Goal: Information Seeking & Learning: Compare options

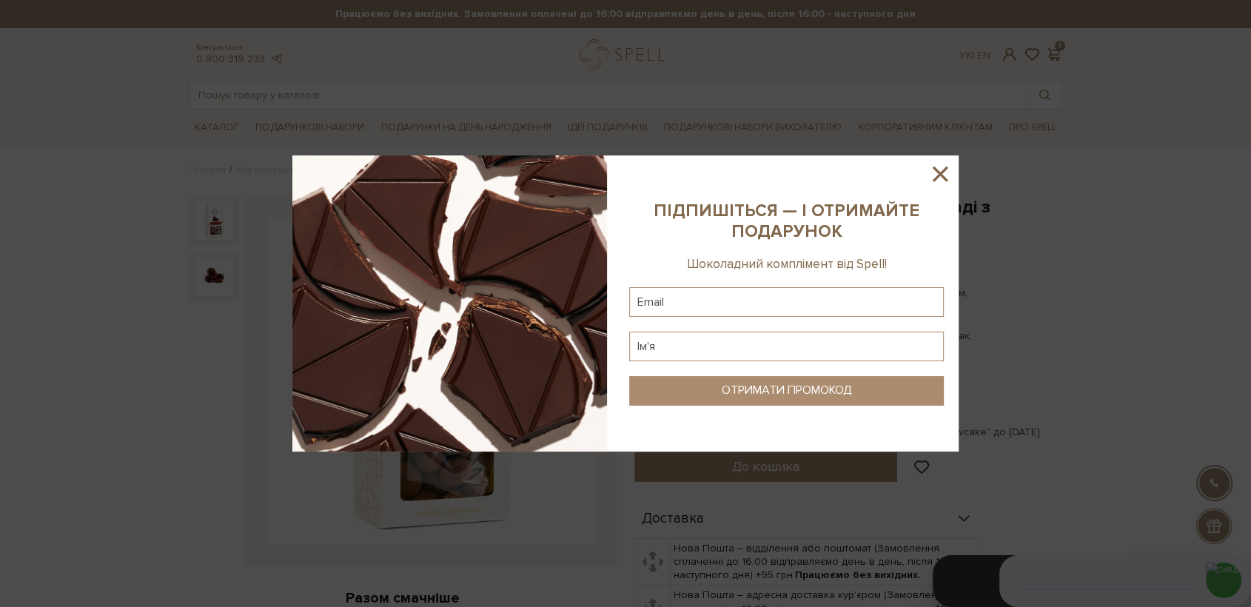
drag, startPoint x: 940, startPoint y: 167, endPoint x: 927, endPoint y: 179, distance: 17.8
click at [941, 167] on icon at bounding box center [939, 173] width 25 height 25
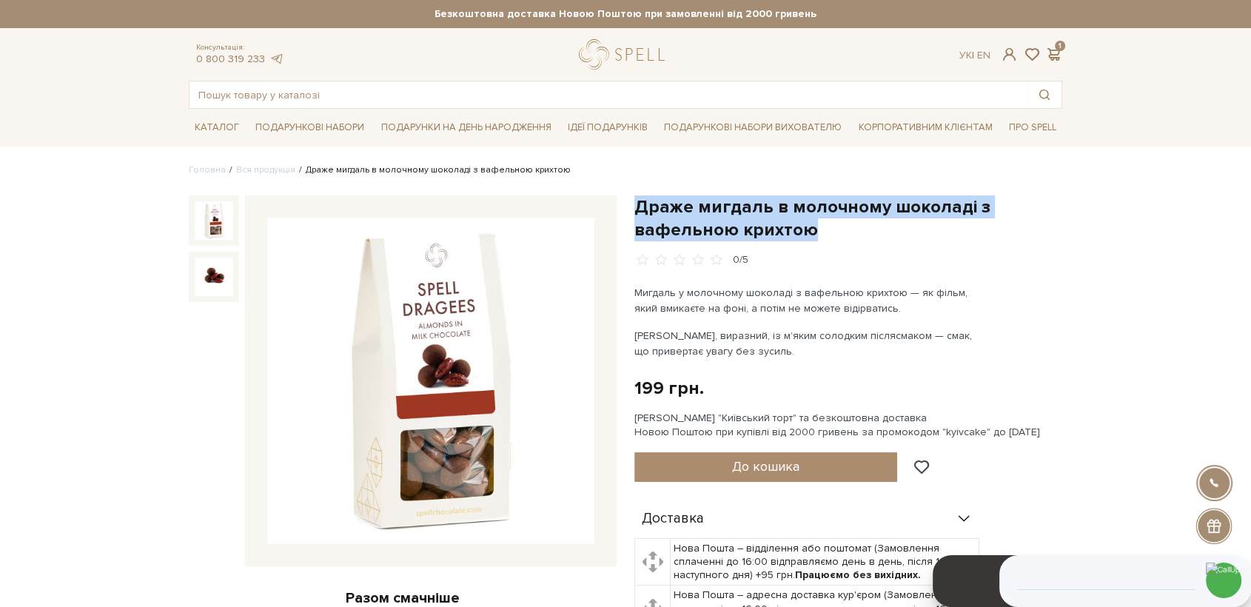
drag, startPoint x: 812, startPoint y: 229, endPoint x: 632, endPoint y: 203, distance: 181.8
click at [632, 203] on div "Драже мигдаль в молочному шоколаді з вафельною крихтою 0/5 Мигдаль у молочному …" at bounding box center [848, 587] width 446 height 784
copy h1 "Драже мигдаль в молочному шоколаді з вафельною крихтою"
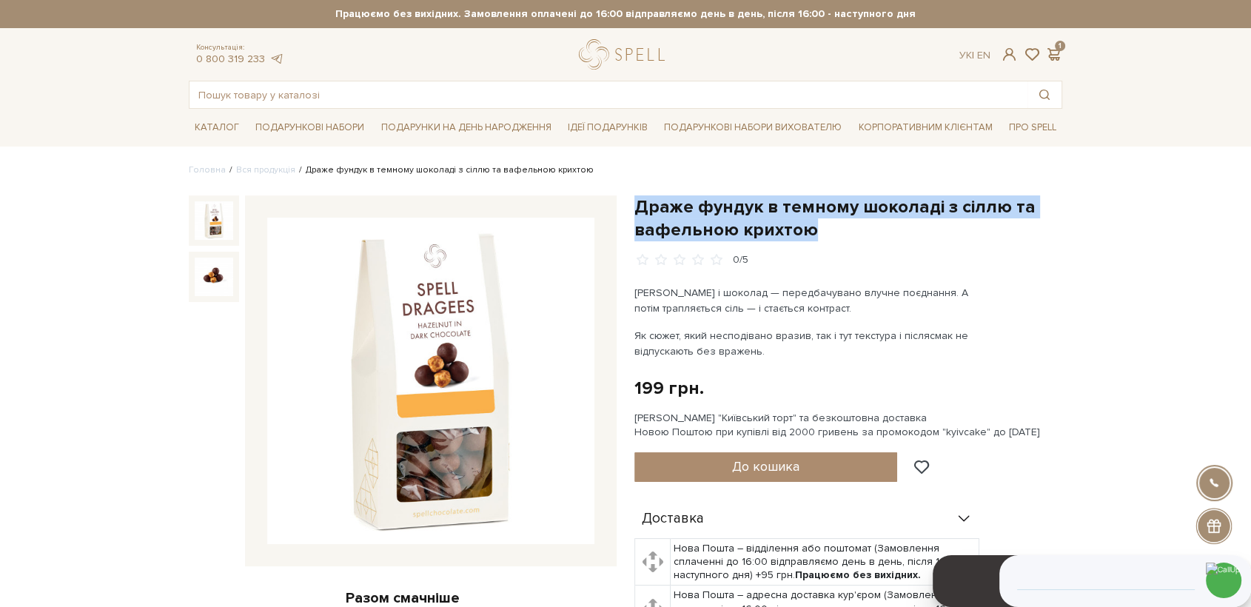
drag, startPoint x: 809, startPoint y: 239, endPoint x: 626, endPoint y: 206, distance: 185.7
click at [626, 206] on div "Драже фундук в темному шоколаді з сіллю та вафельною крихтою 0/5 Фундук і шокол…" at bounding box center [848, 587] width 446 height 784
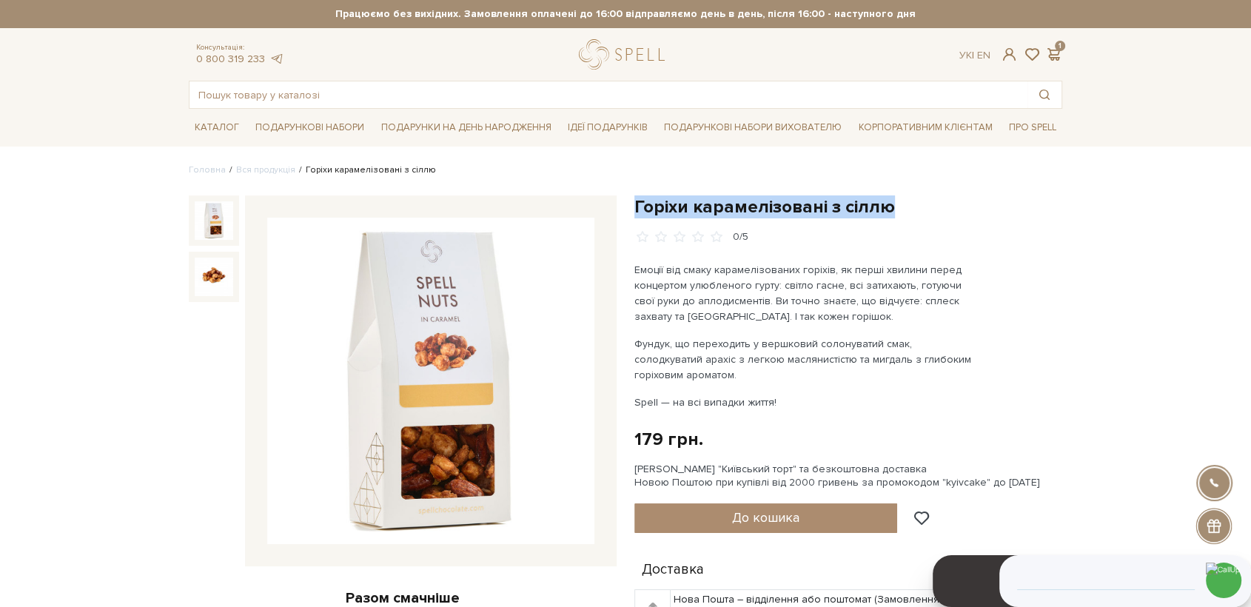
drag, startPoint x: 706, startPoint y: 204, endPoint x: 636, endPoint y: 208, distance: 70.4
click at [636, 208] on h1 "Горіхи карамелізовані з сіллю" at bounding box center [848, 206] width 428 height 23
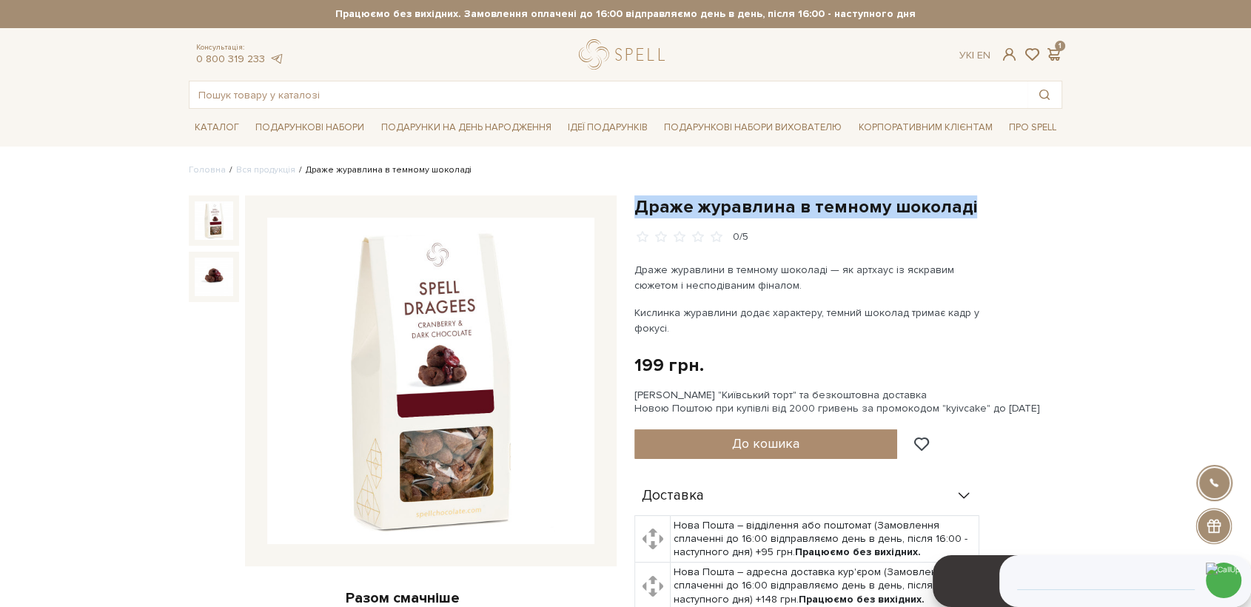
drag, startPoint x: 636, startPoint y: 207, endPoint x: 962, endPoint y: 84, distance: 348.3
click at [965, 206] on h1 "Драже журавлина в темному шоколаді" at bounding box center [848, 206] width 428 height 23
copy h1 "Драже журавлина в темному шоколаді"
